Goal: Task Accomplishment & Management: Use online tool/utility

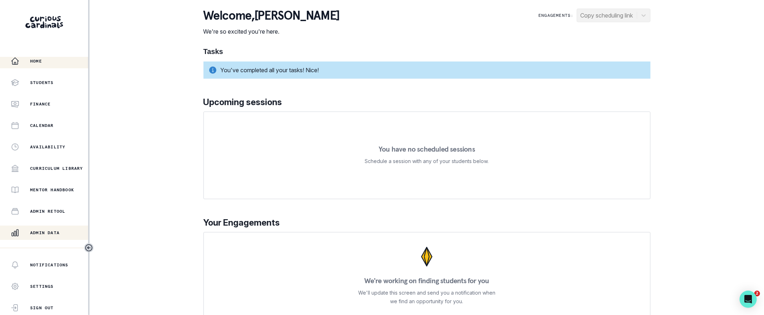
click at [61, 234] on div "Admin Data" at bounding box center [49, 233] width 77 height 9
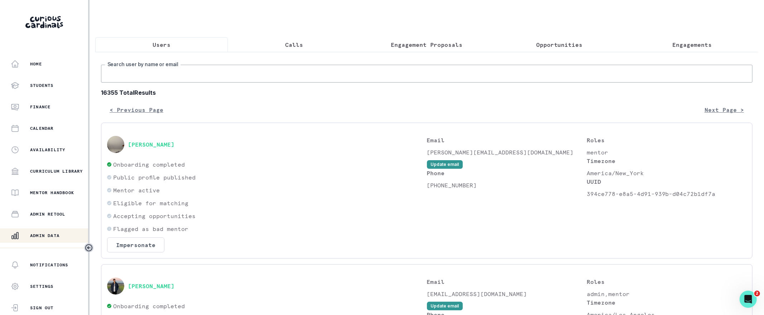
click at [225, 72] on input "Search user by name or email" at bounding box center [426, 74] width 651 height 18
paste input "[PERSON_NAME]"
type input "[PERSON_NAME]"
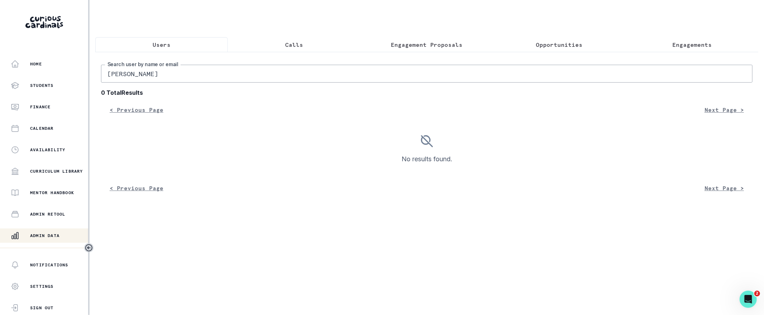
click at [203, 73] on input "[PERSON_NAME]" at bounding box center [426, 74] width 651 height 18
type input "[PERSON_NAME]"
click at [207, 73] on input "[PERSON_NAME]" at bounding box center [426, 74] width 651 height 18
type input "[GEOGRAPHIC_DATA]"
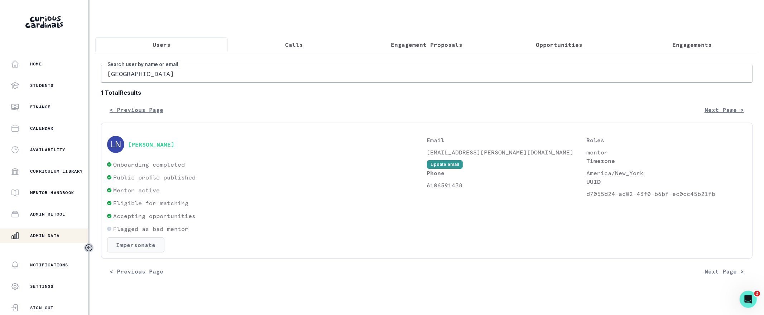
click at [149, 245] on button "Impersonate" at bounding box center [135, 245] width 57 height 15
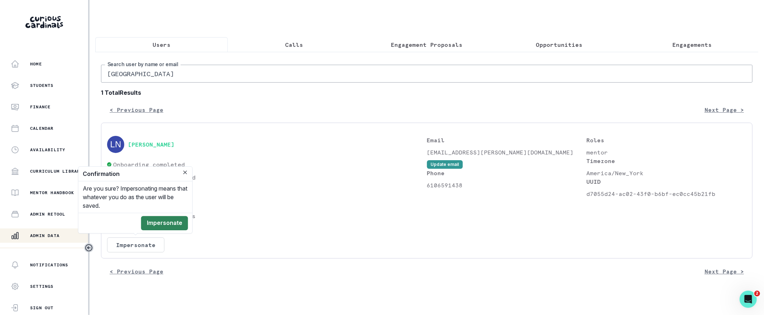
click at [173, 227] on button "Impersonate" at bounding box center [164, 223] width 47 height 14
